Goal: Navigation & Orientation: Find specific page/section

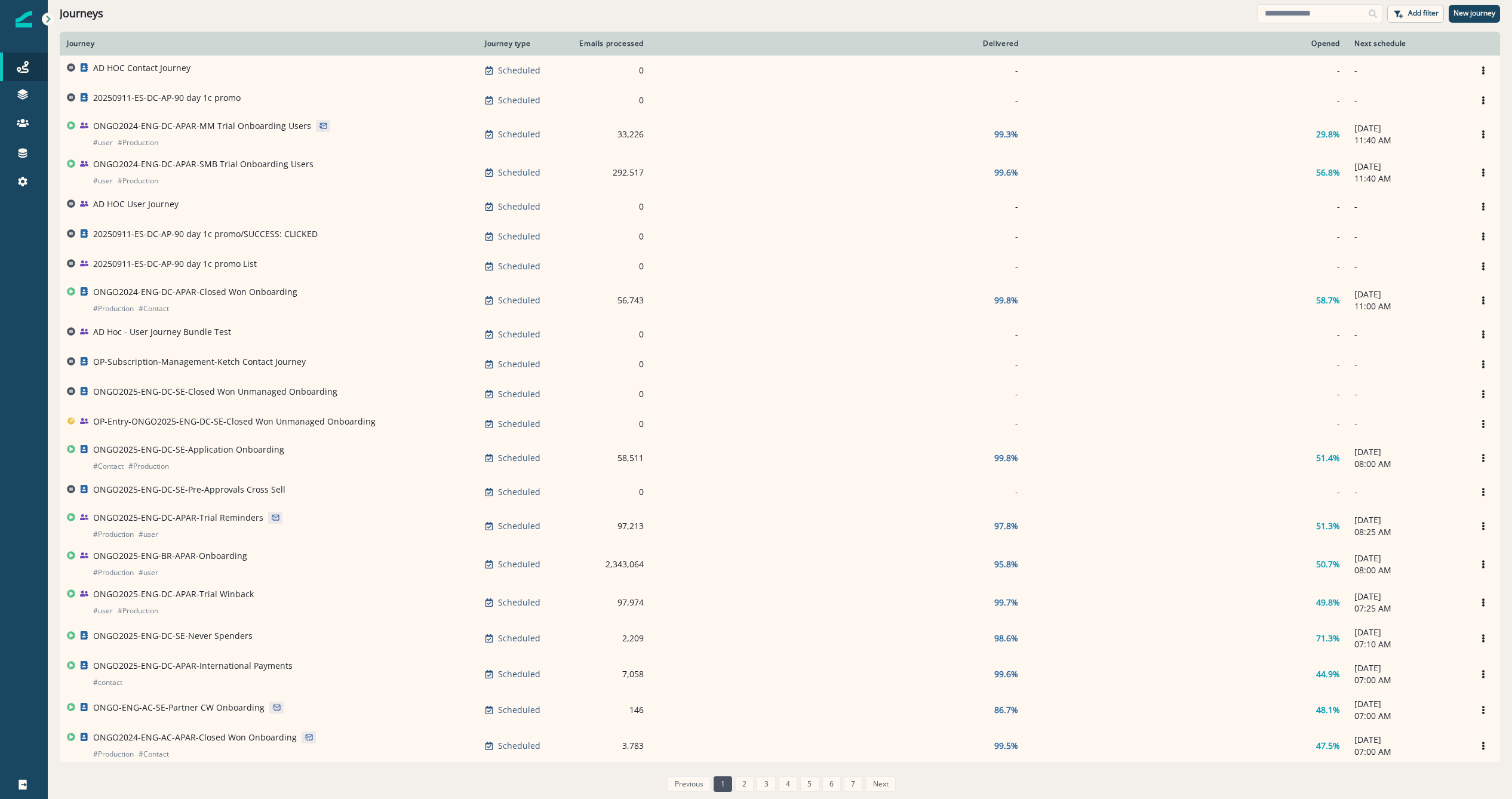
scroll to position [60, 0]
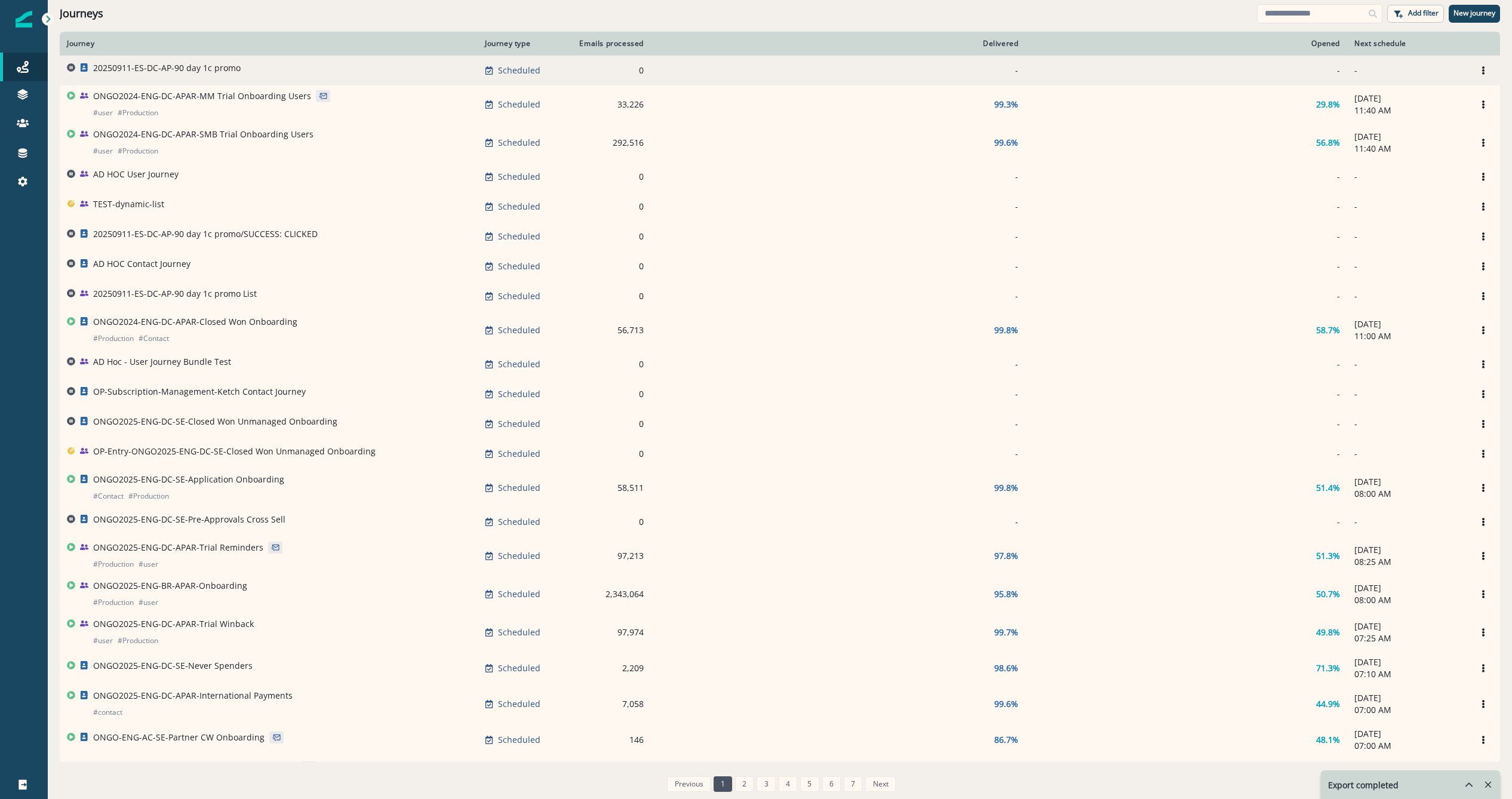
click at [211, 67] on p "20250911-ES-DC-AP-90 day 1c promo" at bounding box center [166, 68] width 147 height 12
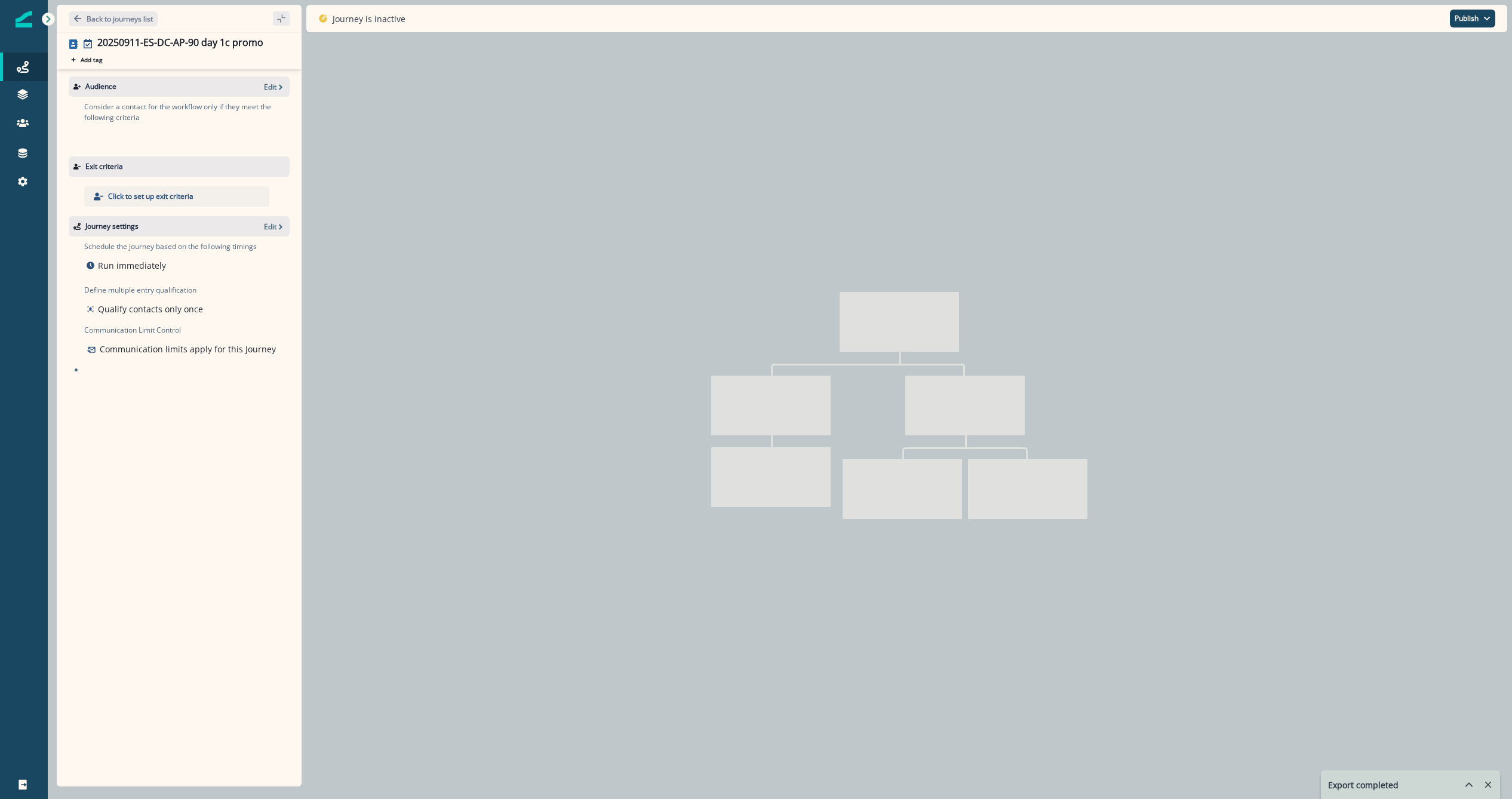
drag, startPoint x: 97, startPoint y: 26, endPoint x: 102, endPoint y: 21, distance: 7.1
click at [100, 26] on div "Back to journeys list" at bounding box center [179, 18] width 245 height 27
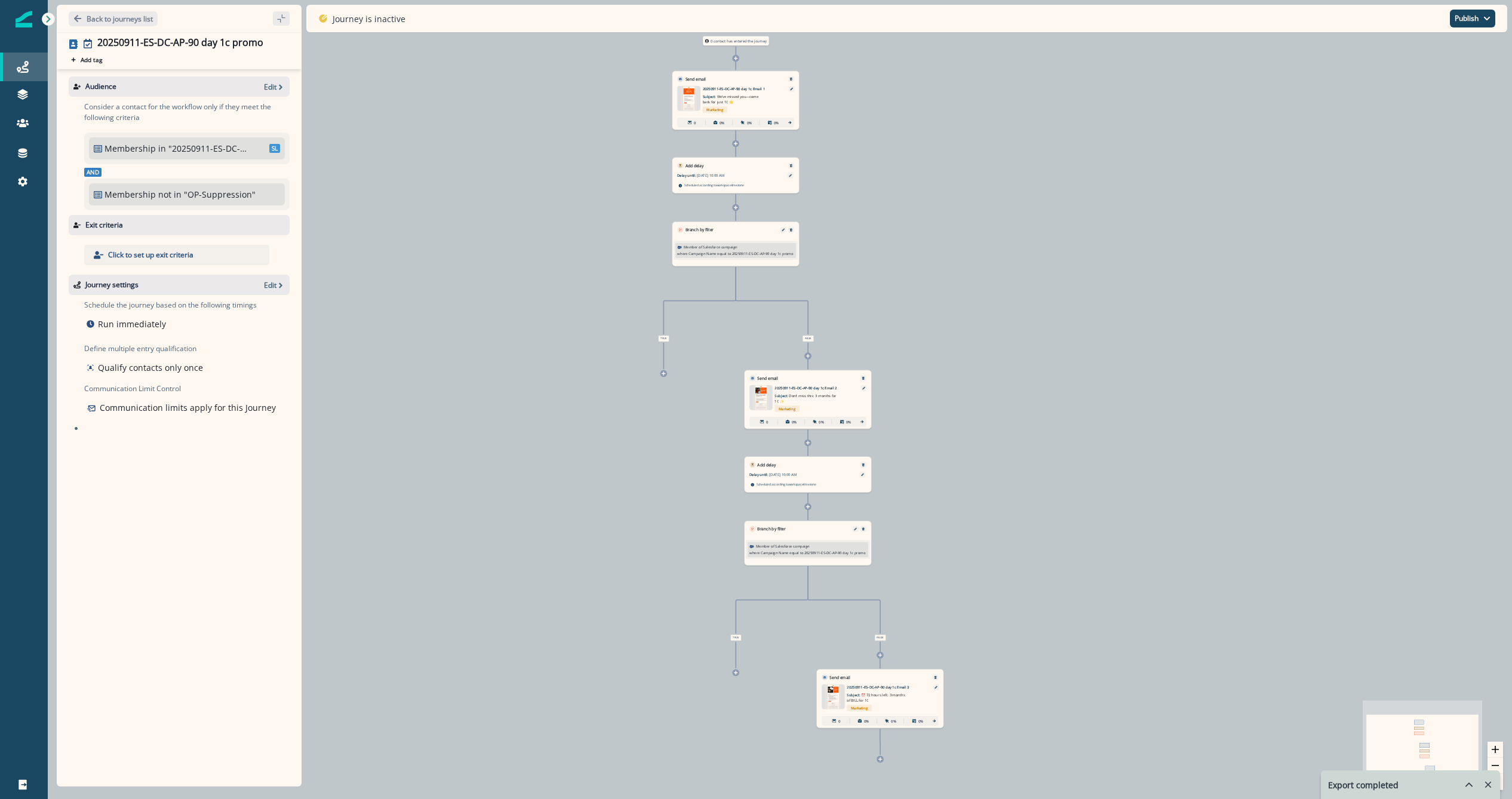
click at [34, 69] on div "Journeys" at bounding box center [24, 67] width 38 height 14
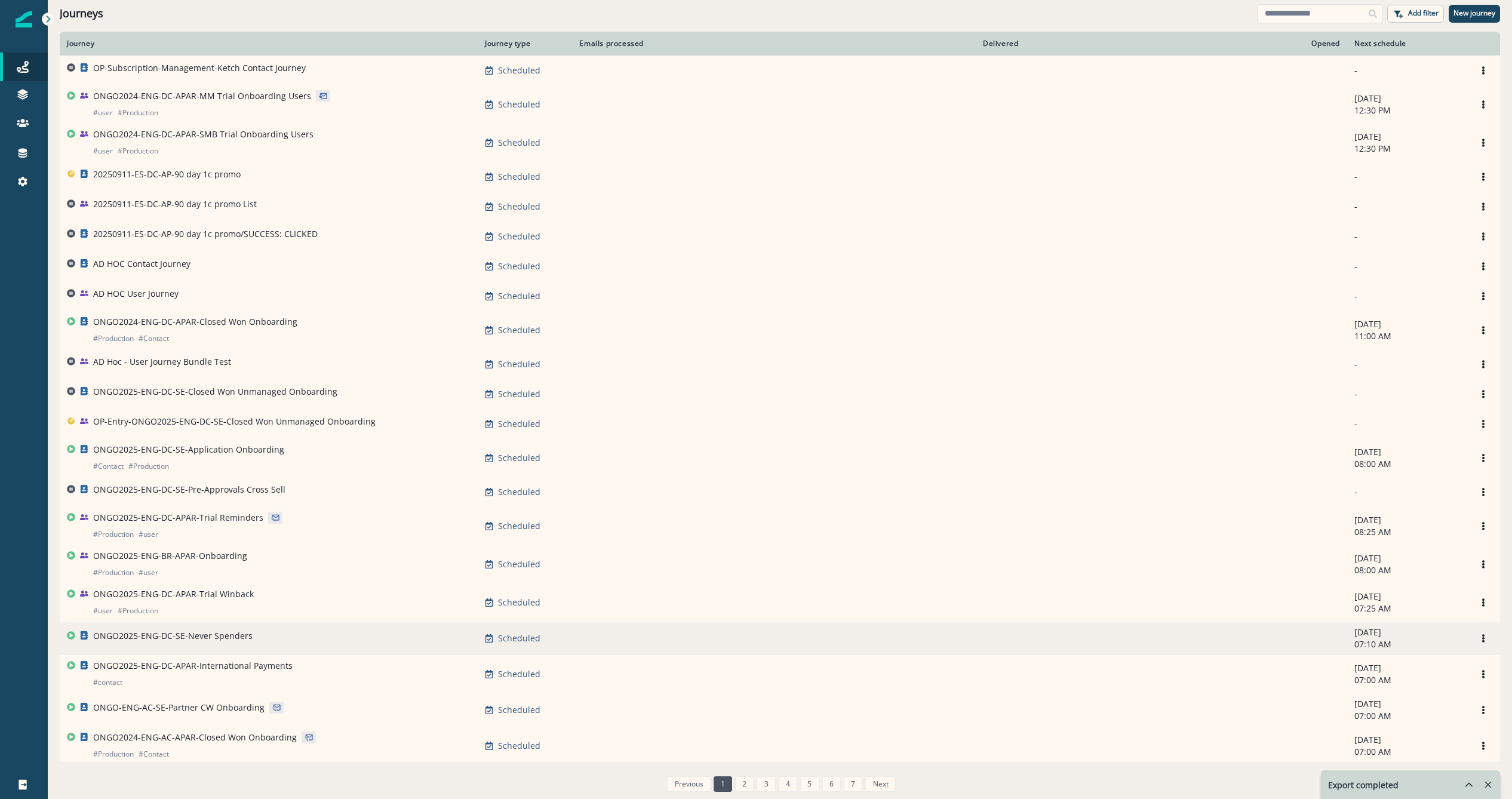
scroll to position [326, 0]
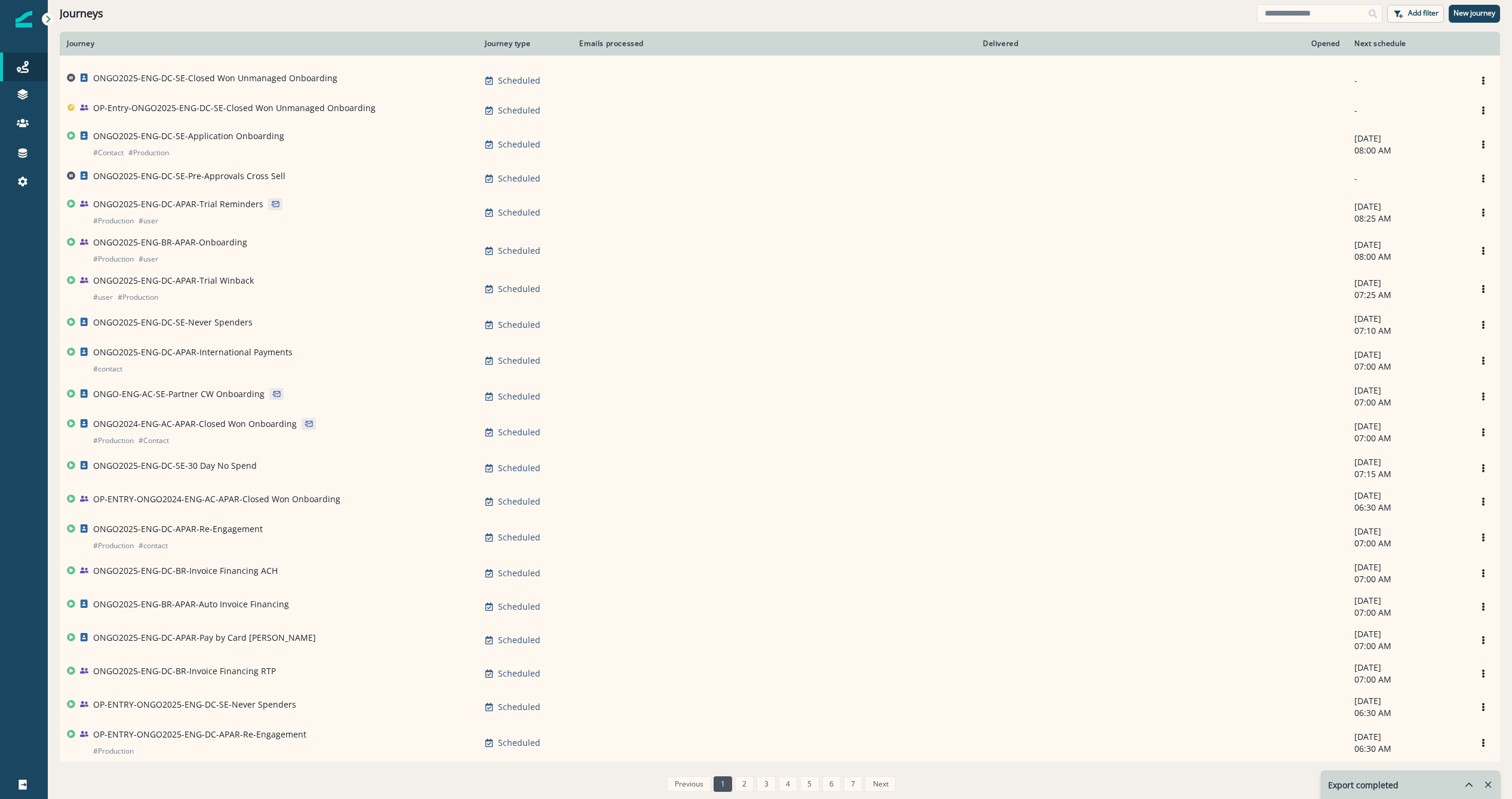
click at [1290, 24] on div "Journeys Add filter New journey" at bounding box center [779, 14] width 1464 height 27
click at [1293, 21] on input at bounding box center [1320, 14] width 126 height 19
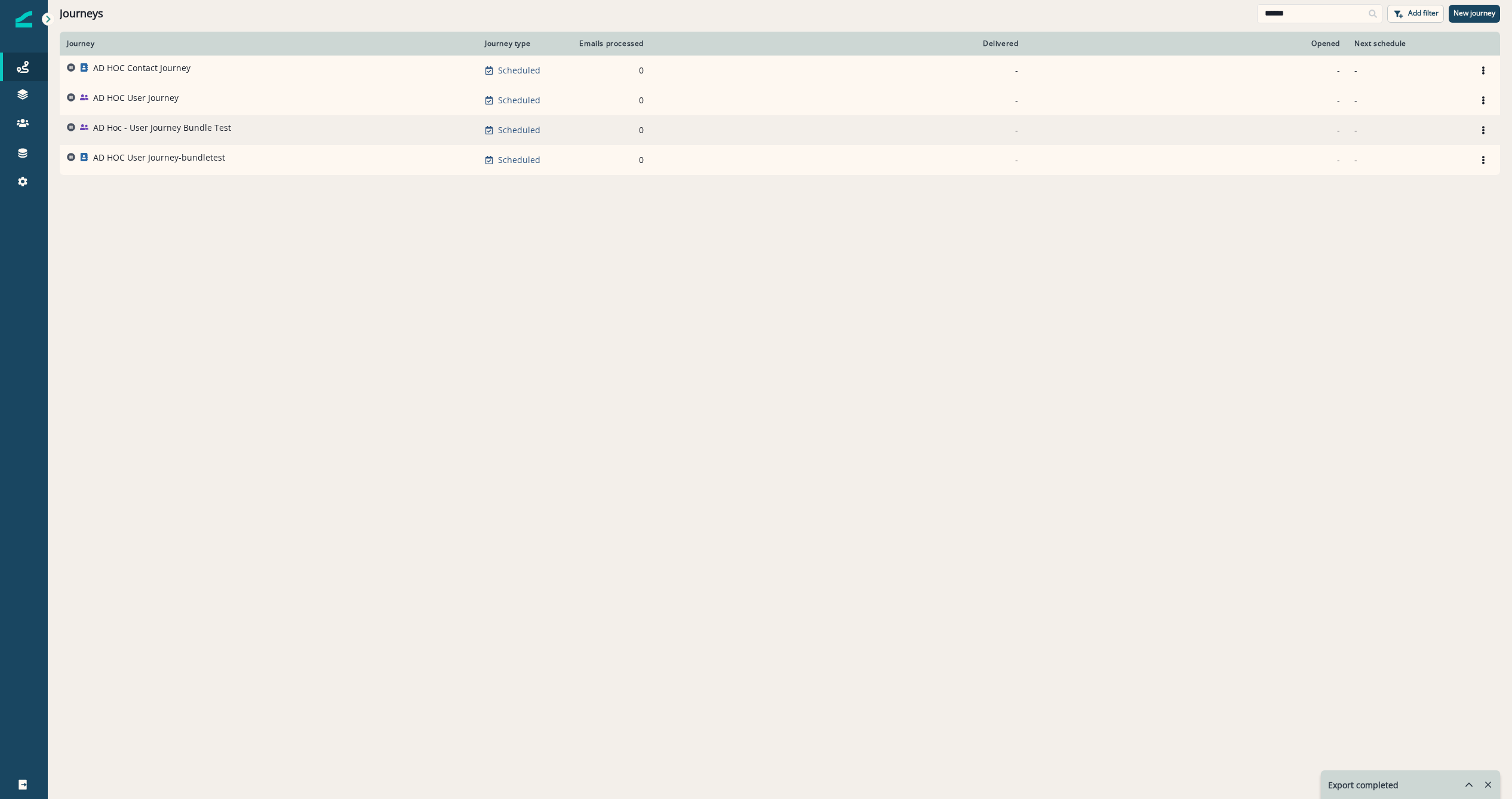
type input "******"
click at [130, 126] on p "AD Hoc - User Journey Bundle Test" at bounding box center [162, 128] width 138 height 12
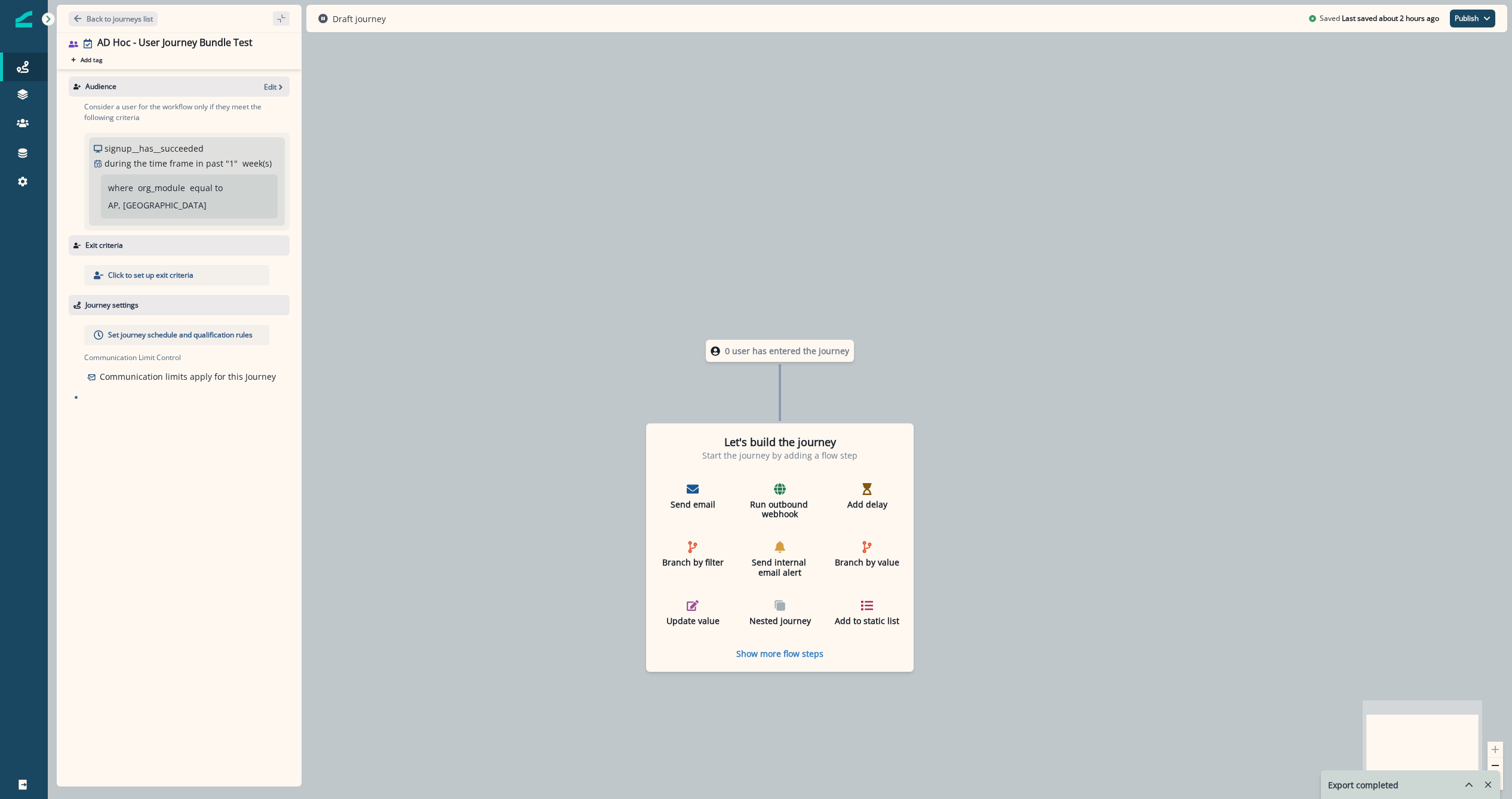
click at [109, 5] on div "Back to journeys list" at bounding box center [179, 18] width 245 height 27
click at [105, 12] on button "Back to journeys list" at bounding box center [113, 19] width 89 height 15
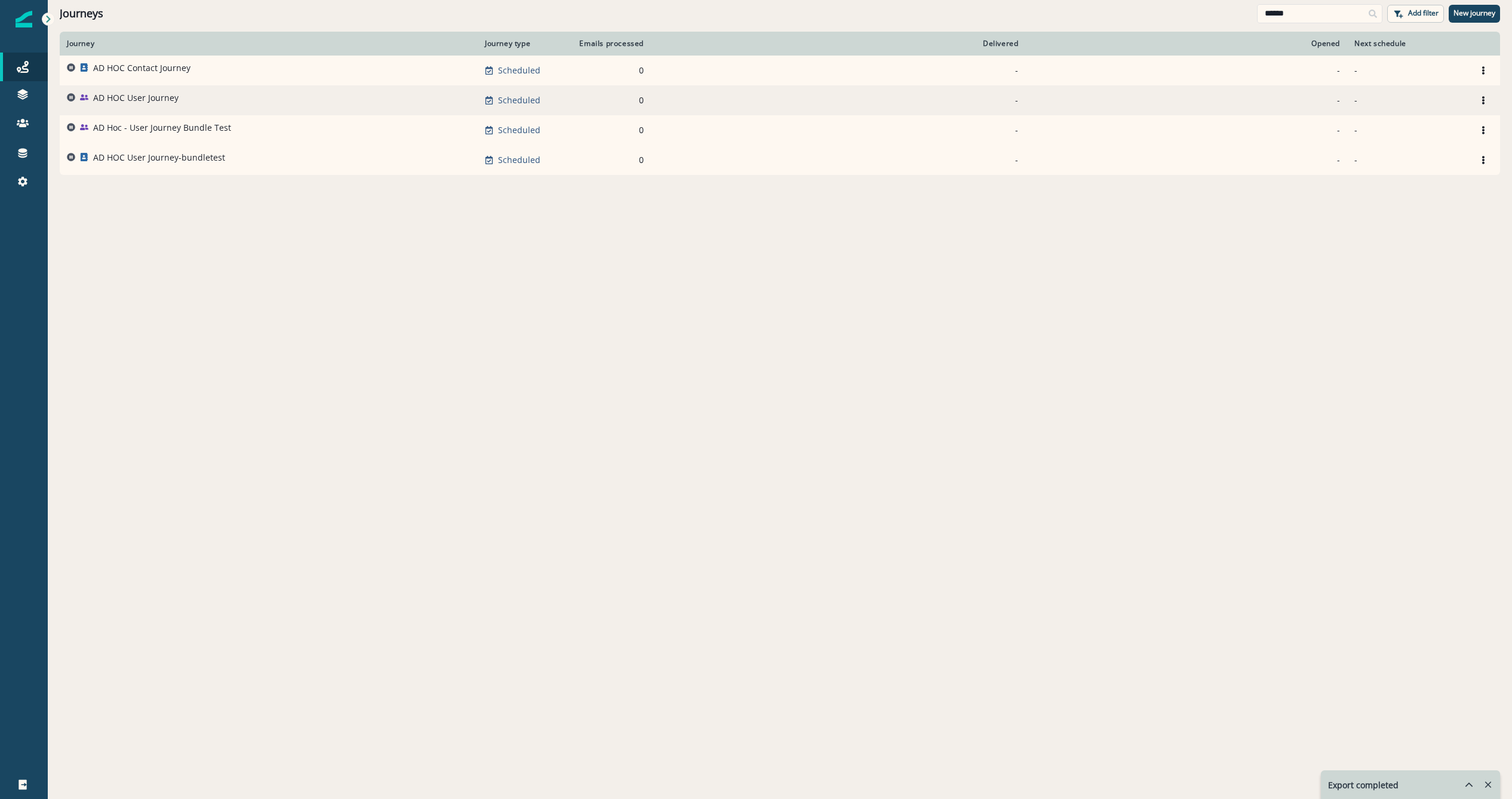
click at [105, 95] on p "AD HOC User Journey" at bounding box center [136, 98] width 86 height 12
